Goal: Communication & Community: Connect with others

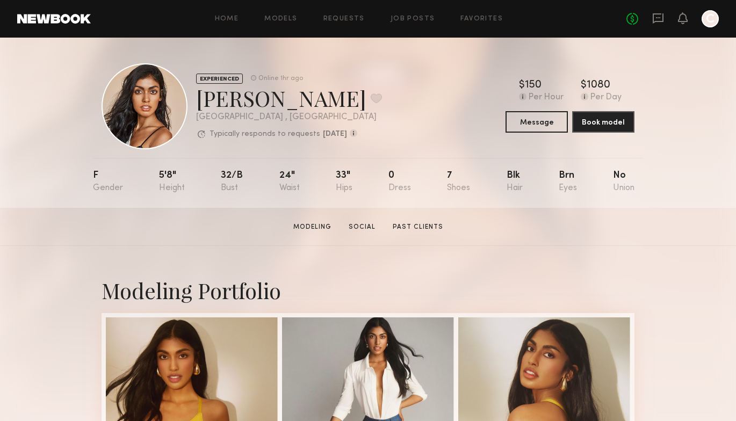
click at [78, 19] on link at bounding box center [54, 19] width 74 height 10
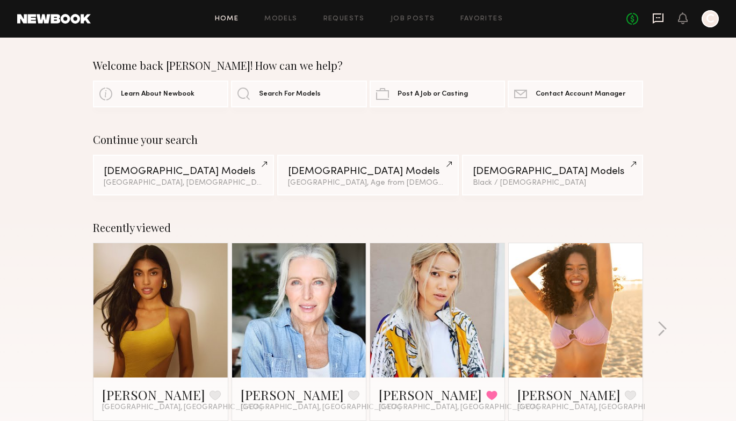
click at [663, 24] on link at bounding box center [659, 18] width 12 height 13
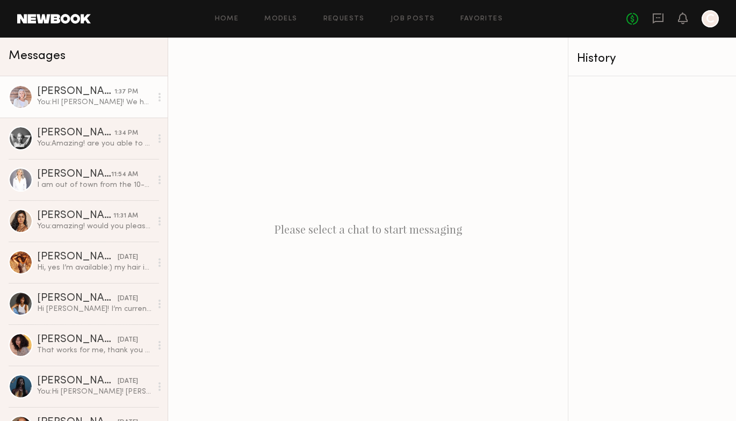
click at [109, 110] on link "Lisa S. 1:37 PM You: HI Lisa! We have a shoot we're planning the week of Septem…" at bounding box center [84, 96] width 168 height 41
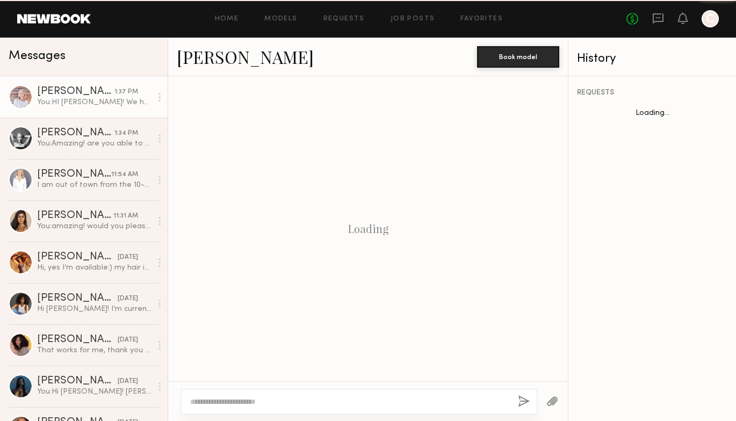
scroll to position [305, 0]
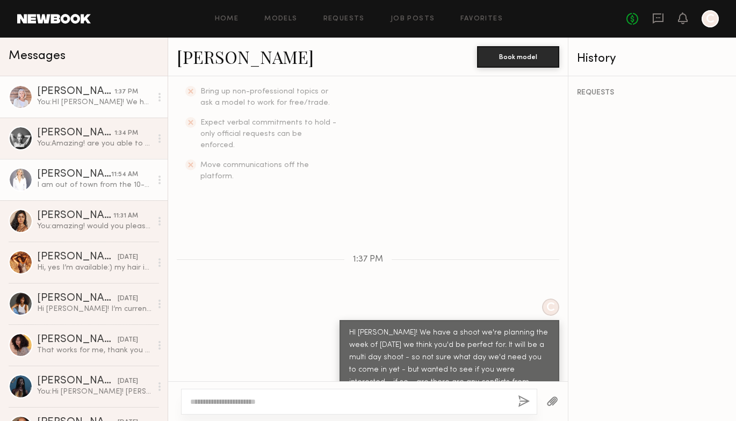
click at [102, 180] on div "I am out of town from the 10-15. If dates are different swing back. Thank you." at bounding box center [94, 185] width 114 height 10
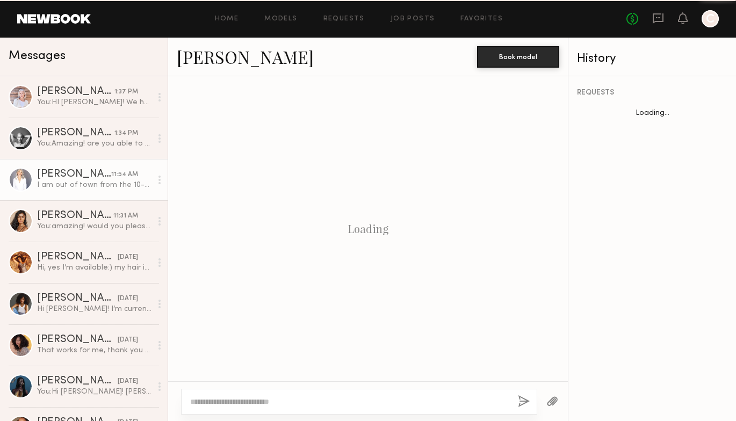
scroll to position [360, 0]
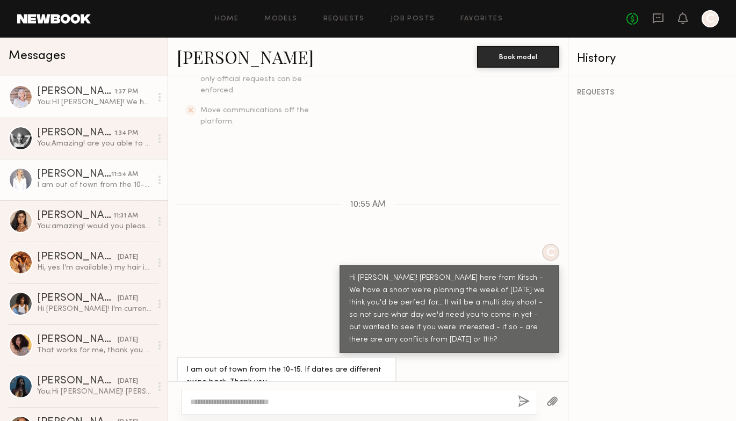
click at [110, 101] on div "You: HI Lisa! We have a shoot we're planning the week of September 8th we think…" at bounding box center [94, 102] width 114 height 10
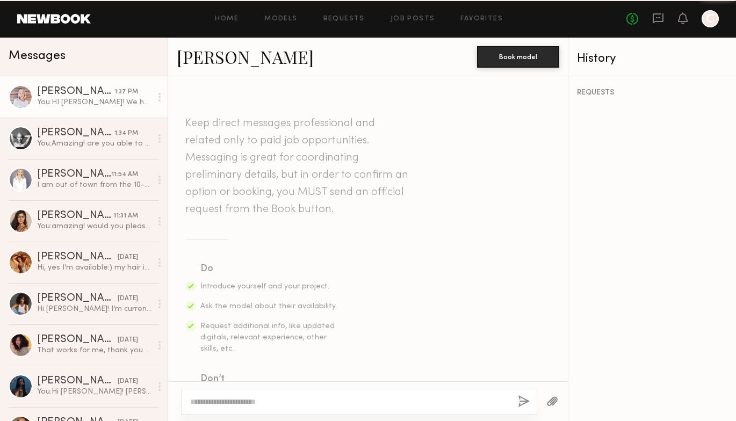
scroll to position [318, 0]
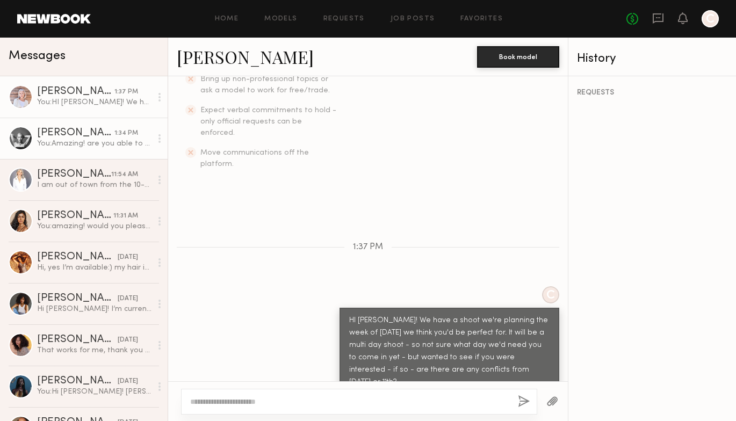
click at [111, 132] on div "Catherine P." at bounding box center [75, 133] width 77 height 11
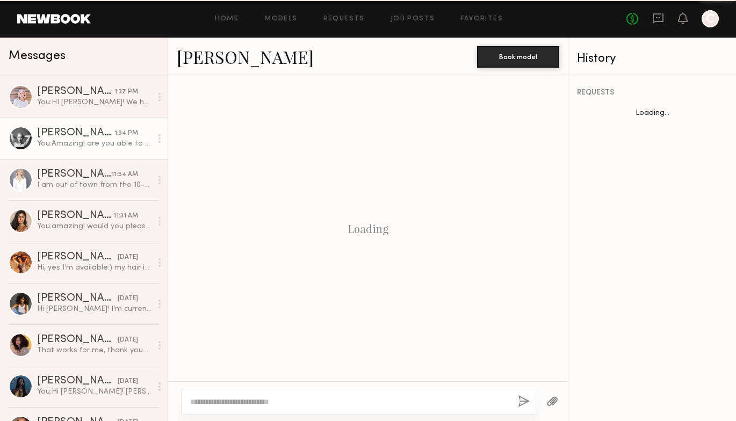
scroll to position [1085, 0]
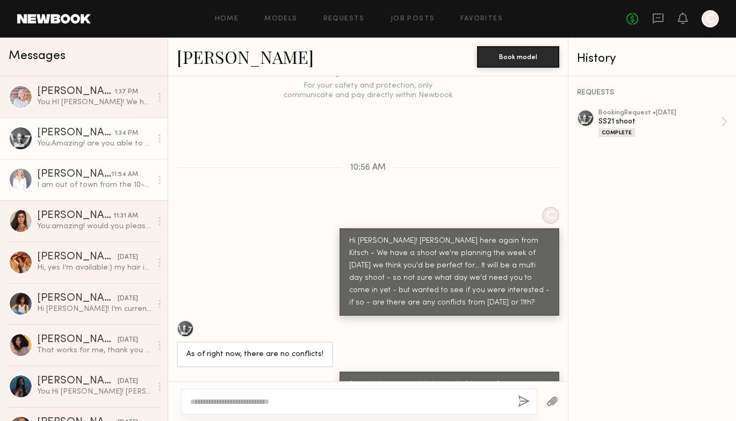
click at [101, 183] on div "I am out of town from the 10-15. If dates are different swing back. Thank you." at bounding box center [94, 185] width 114 height 10
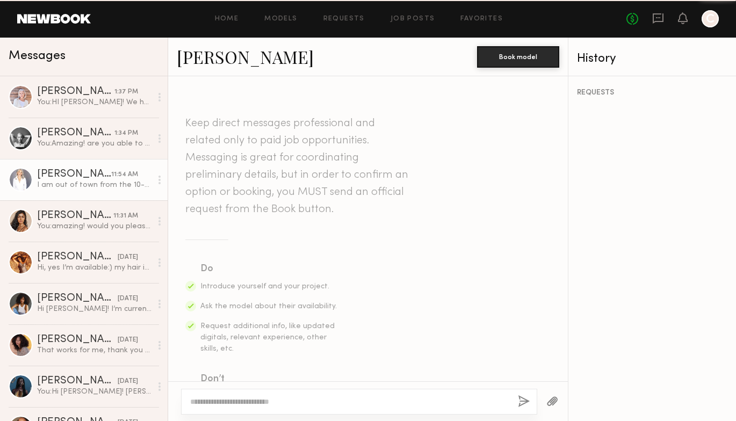
scroll to position [360, 0]
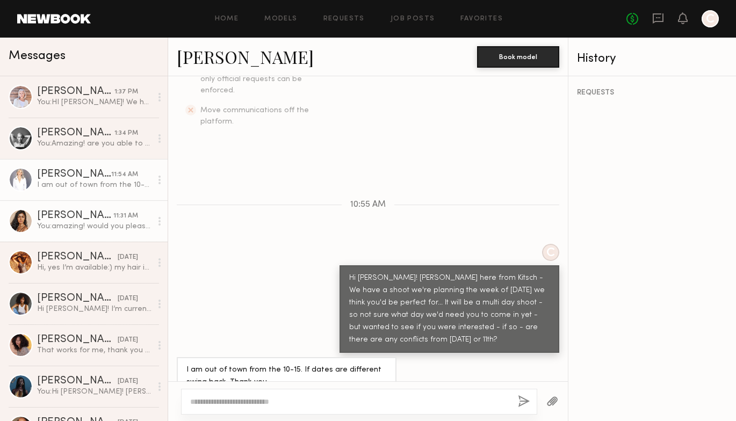
click at [101, 220] on div "Natasha W." at bounding box center [75, 216] width 76 height 11
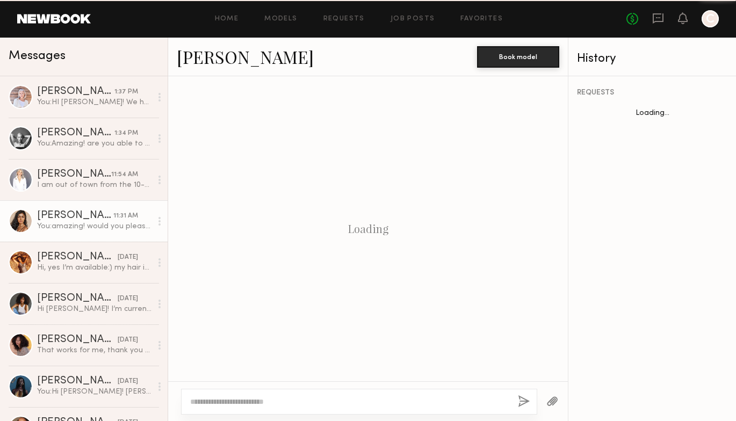
scroll to position [466, 0]
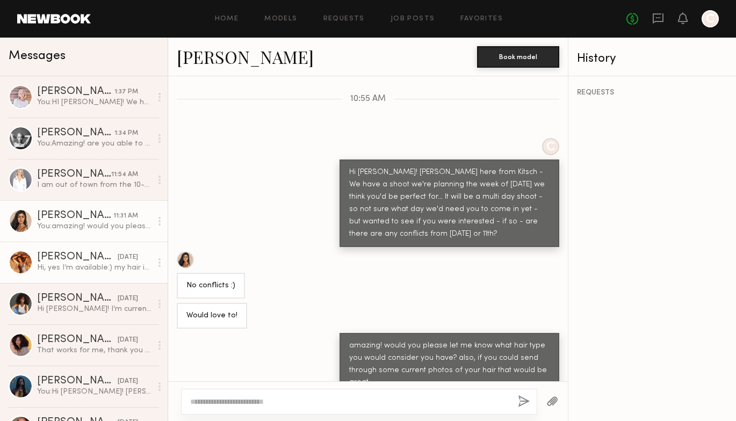
click at [101, 261] on div "Miya R." at bounding box center [77, 257] width 81 height 11
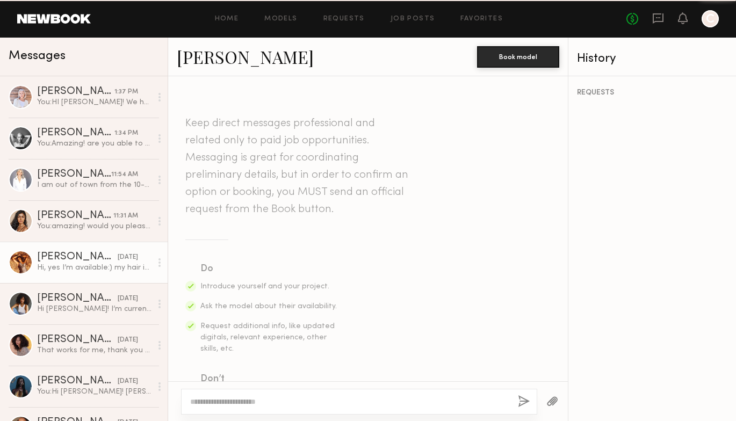
scroll to position [1127, 0]
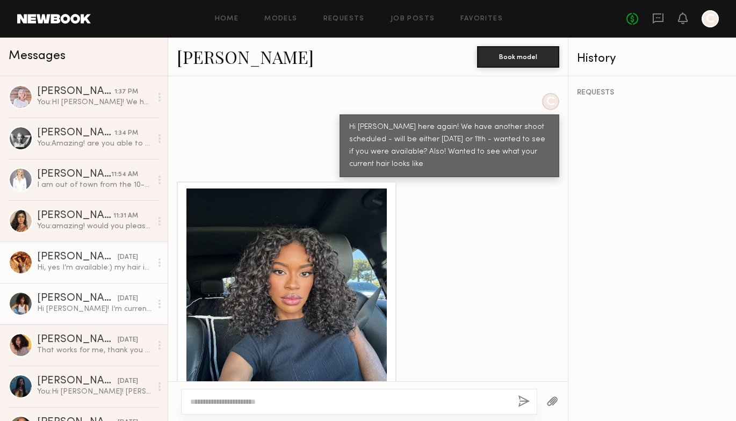
click at [99, 300] on div "Cyan C." at bounding box center [77, 298] width 81 height 11
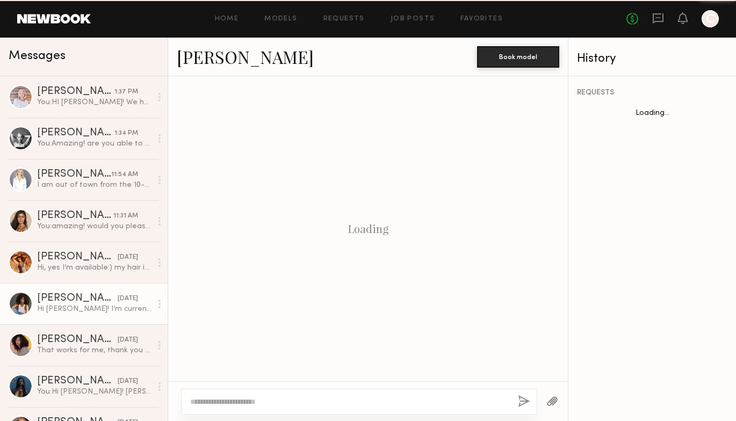
scroll to position [360, 0]
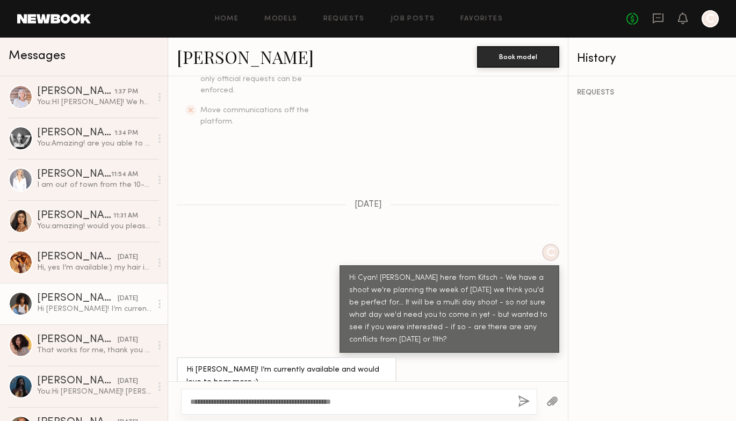
type textarea "**********"
click at [524, 400] on button "button" at bounding box center [524, 402] width 12 height 13
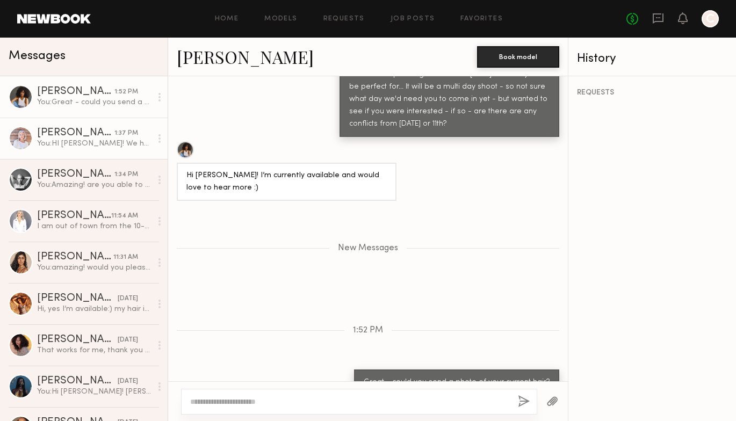
click at [112, 141] on div "You: HI Lisa! We have a shoot we're planning the week of September 8th we think…" at bounding box center [94, 144] width 114 height 10
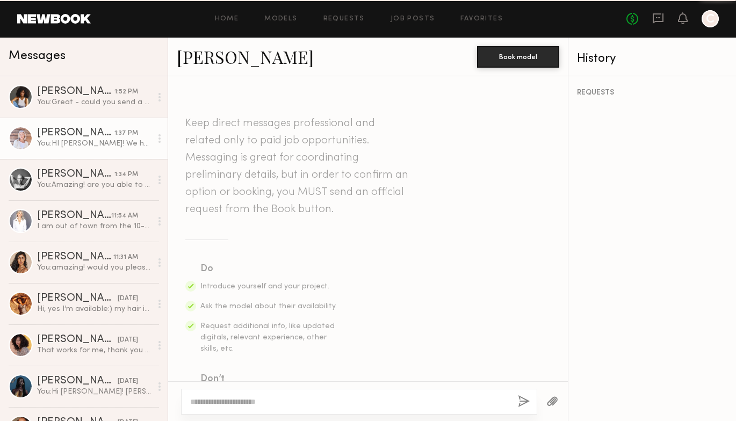
scroll to position [318, 0]
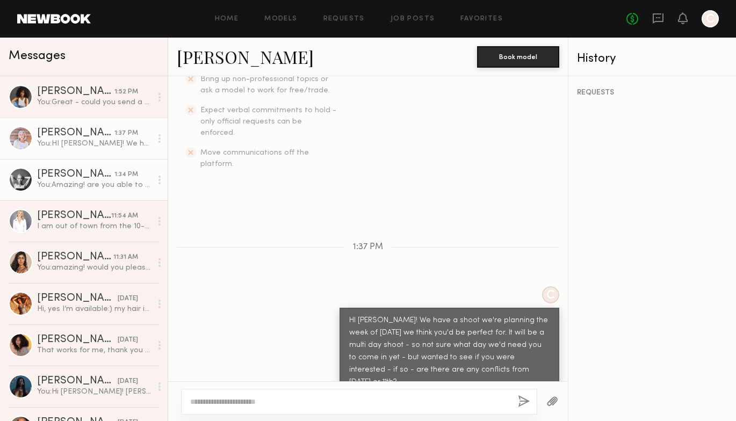
click at [110, 182] on div "You: Amazing! are you able to send pictures of your current hair? thank you!" at bounding box center [94, 185] width 114 height 10
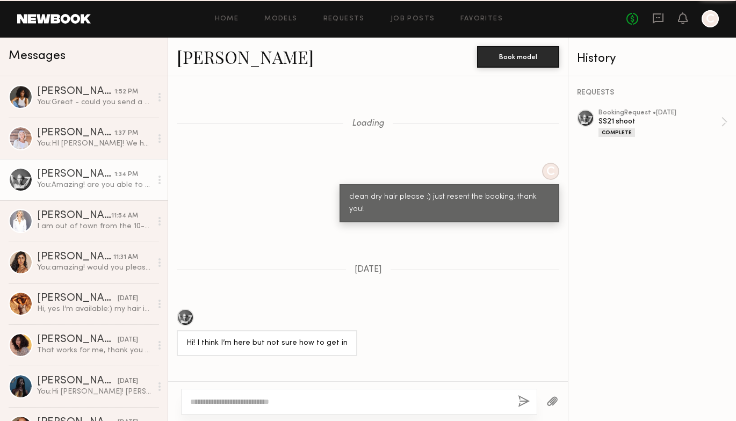
scroll to position [1085, 0]
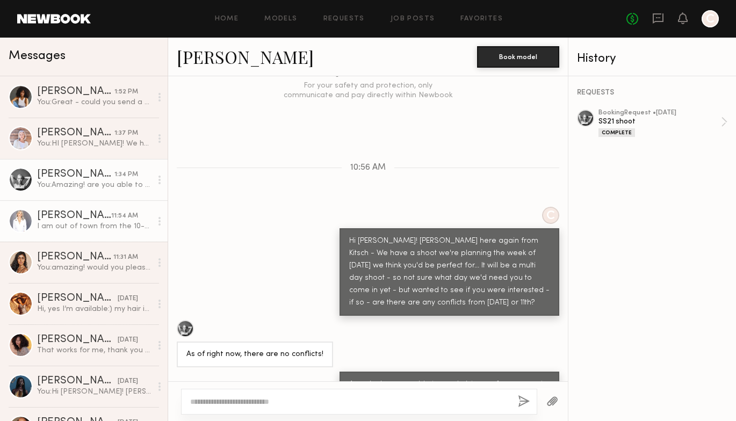
click at [109, 218] on div "Stephanie B." at bounding box center [74, 216] width 74 height 11
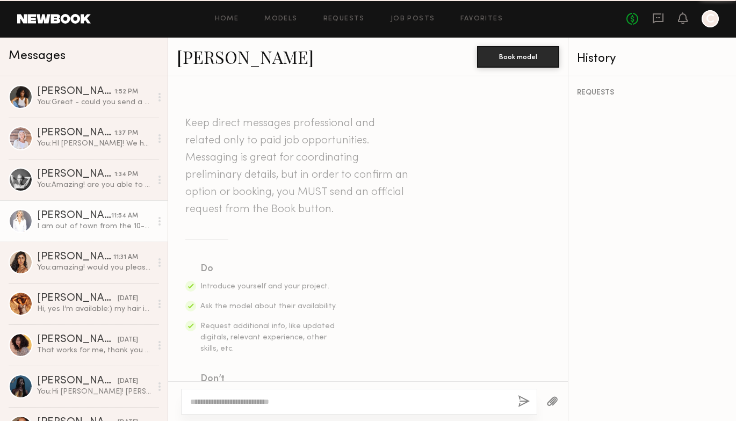
scroll to position [360, 0]
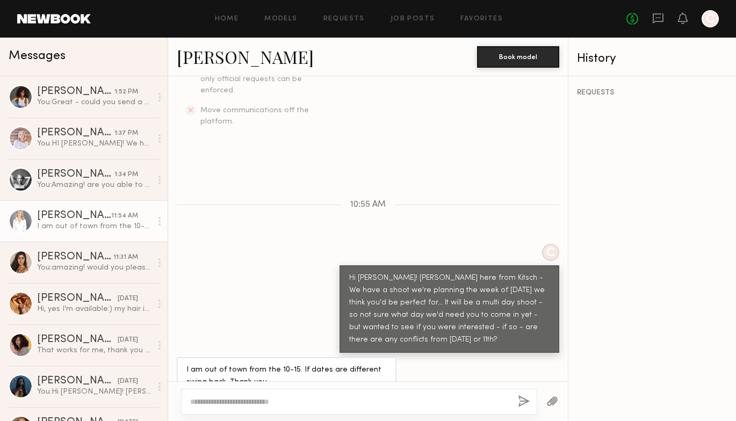
click at [244, 406] on textarea at bounding box center [349, 402] width 319 height 11
type textarea "**********"
click at [532, 403] on div "**********" at bounding box center [359, 402] width 356 height 26
click at [520, 399] on button "button" at bounding box center [524, 402] width 12 height 13
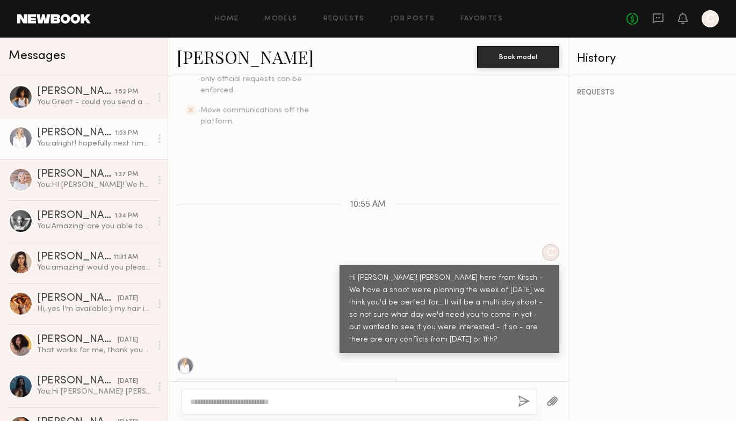
scroll to position [494, 0]
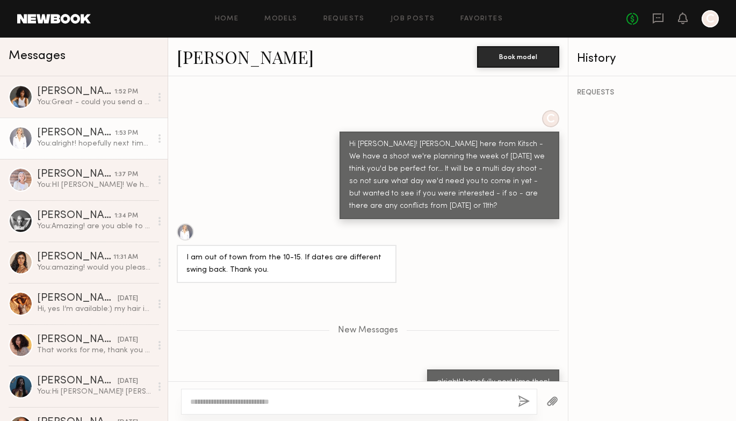
click at [210, 61] on link "Stephanie B." at bounding box center [245, 56] width 137 height 23
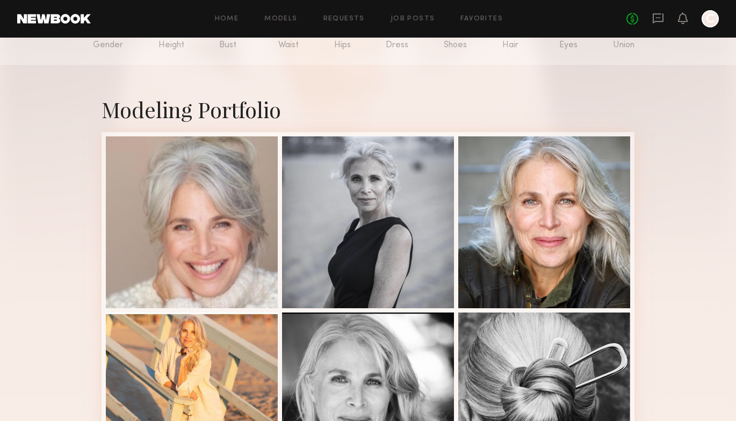
scroll to position [222, 0]
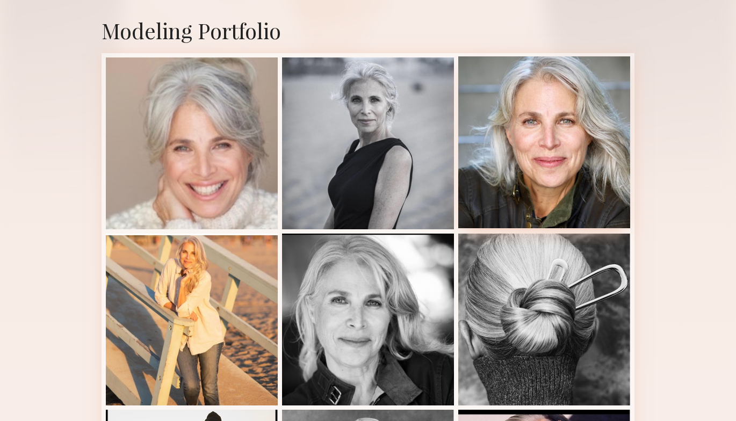
click at [518, 155] on div at bounding box center [544, 142] width 172 height 172
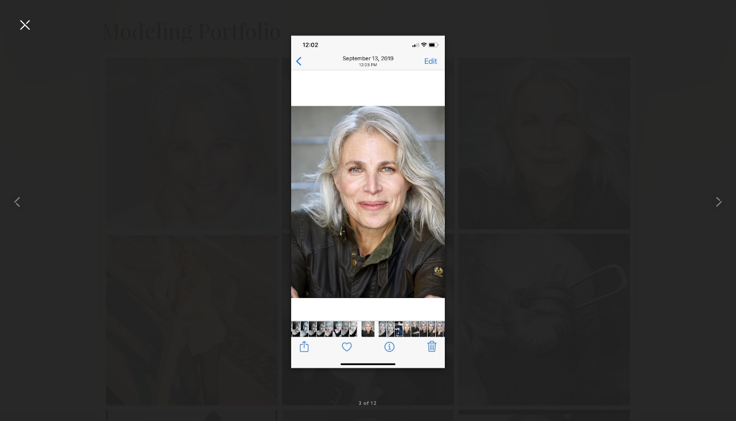
click at [27, 25] on div at bounding box center [24, 24] width 17 height 17
